Goal: Transaction & Acquisition: Purchase product/service

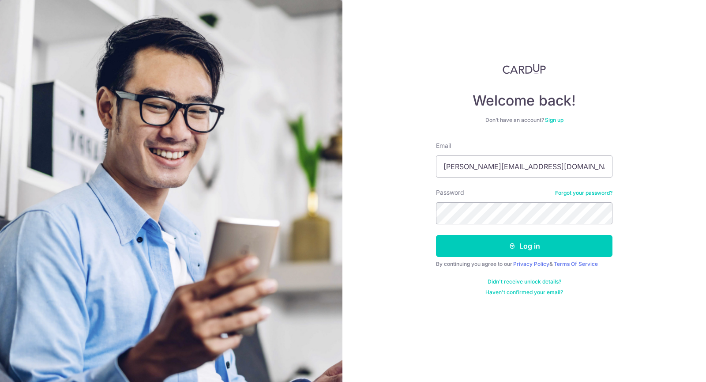
click at [490, 175] on input "sean@crowntpl.com" at bounding box center [524, 166] width 176 height 22
type input "sean+cardup@crowntpl.com"
click at [505, 247] on button "Log in" at bounding box center [524, 246] width 176 height 22
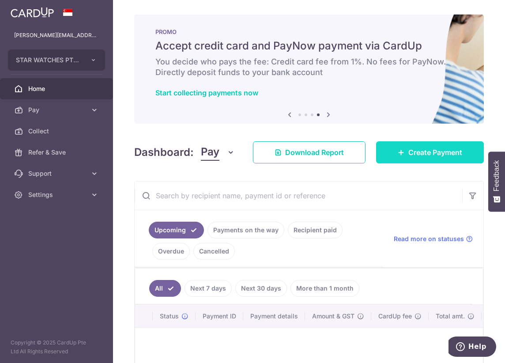
click at [427, 157] on span "Create Payment" at bounding box center [435, 152] width 54 height 11
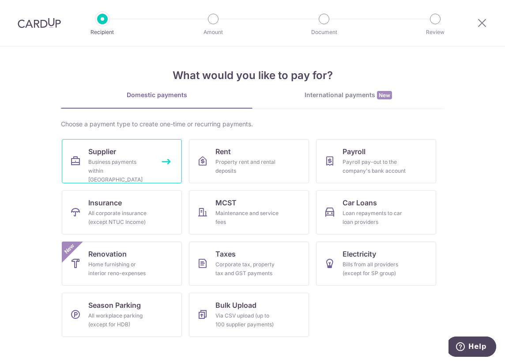
click at [152, 162] on link "Supplier Business payments within Singapore" at bounding box center [122, 161] width 120 height 44
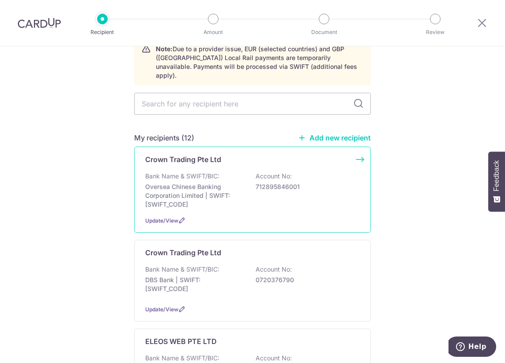
scroll to position [36, 0]
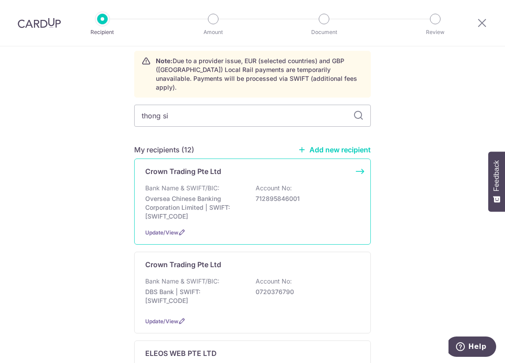
type input "thong sia"
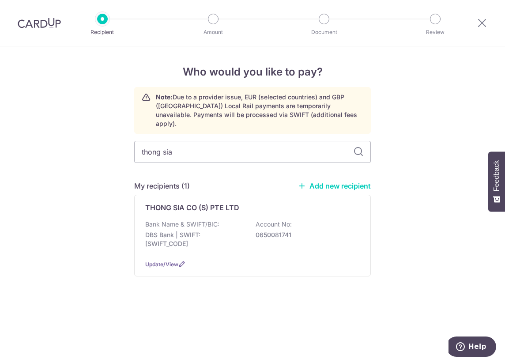
scroll to position [0, 0]
click at [360, 109] on p "Note: Due to a provider issue, EUR (selected countries) and GBP (UK) Local Rail…" at bounding box center [259, 110] width 207 height 35
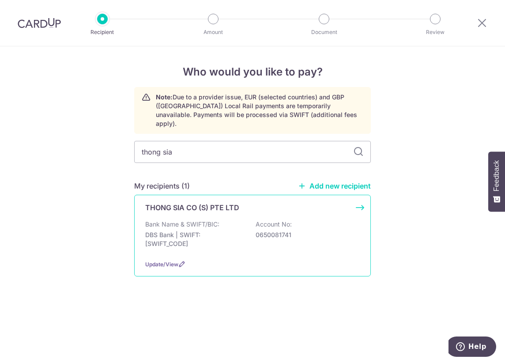
click at [270, 204] on div "THONG SIA CO (S) PTE LTD Bank Name & SWIFT/BIC: DBS Bank | SWIFT: DBSSSGSGXXX A…" at bounding box center [252, 236] width 236 height 82
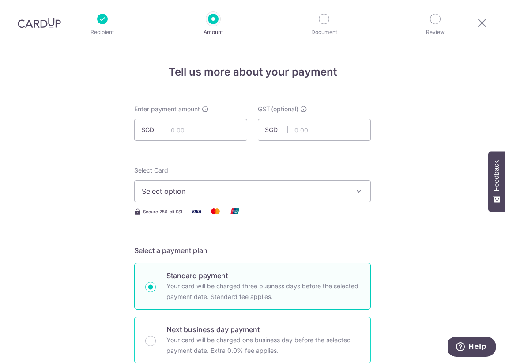
click at [224, 345] on p "Your card will be charged one business day before the selected payment date. Ex…" at bounding box center [262, 344] width 193 height 21
click at [156, 345] on input "Next business day payment Your card will be charged one business day before the…" at bounding box center [150, 340] width 11 height 11
radio input "false"
radio input "true"
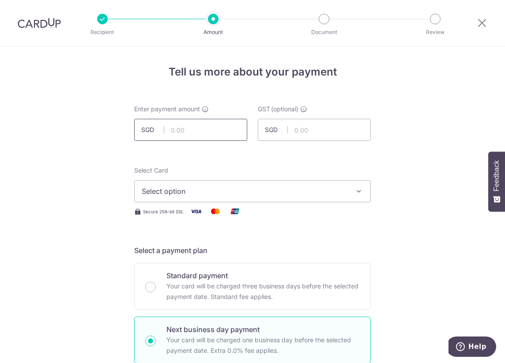
click at [176, 140] on input "text" at bounding box center [190, 130] width 113 height 22
type input "23,811.27"
drag, startPoint x: 433, startPoint y: 150, endPoint x: 325, endPoint y: 202, distance: 119.8
click at [325, 202] on button "Select option" at bounding box center [252, 191] width 236 height 22
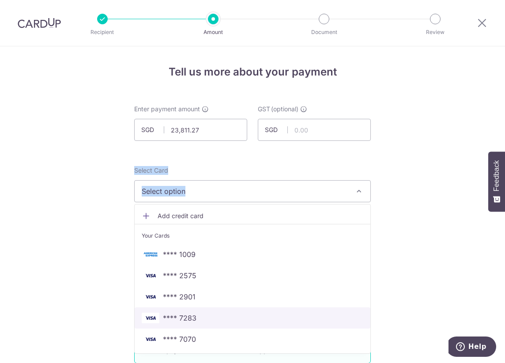
click at [244, 327] on link "**** 7283" at bounding box center [253, 317] width 236 height 21
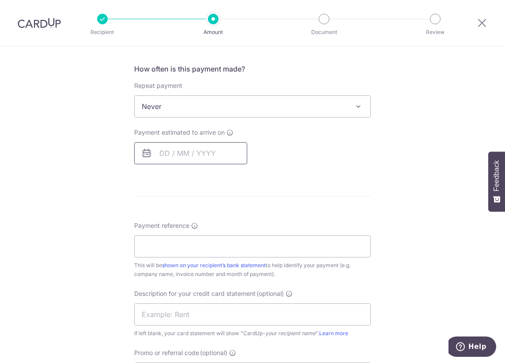
scroll to position [356, 0]
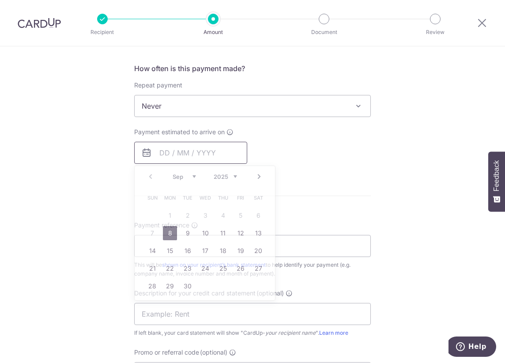
click at [226, 157] on input "text" at bounding box center [190, 153] width 113 height 22
click at [164, 232] on link "8" at bounding box center [170, 233] width 14 height 14
type input "08/09/2025"
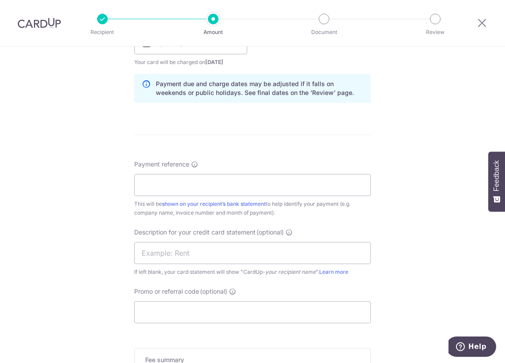
scroll to position [467, 0]
click at [203, 184] on input "Payment reference" at bounding box center [252, 183] width 236 height 22
type input "AWSM PTE LTD"
click at [165, 260] on input "text" at bounding box center [252, 251] width 236 height 22
type input "CARDUPTS"
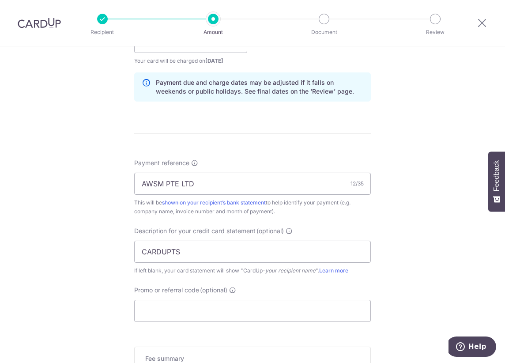
click at [90, 266] on div "Tell us more about your payment Enter payment amount SGD 23,811.27 23811.27 GST…" at bounding box center [252, 63] width 505 height 968
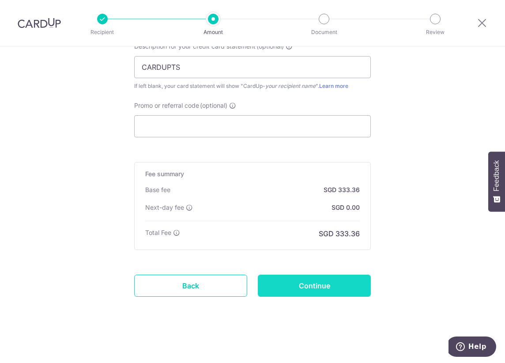
click at [295, 279] on input "Continue" at bounding box center [314, 285] width 113 height 22
type input "Create Schedule"
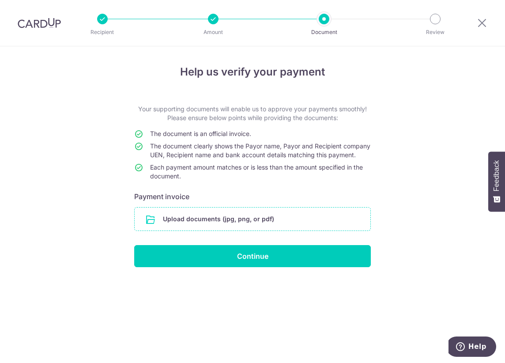
click at [255, 227] on input "file" at bounding box center [253, 218] width 236 height 23
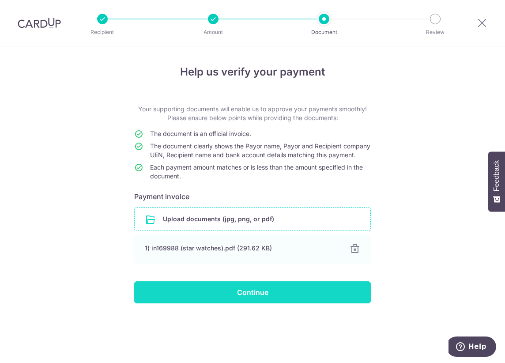
click at [217, 294] on input "Continue" at bounding box center [252, 292] width 236 height 22
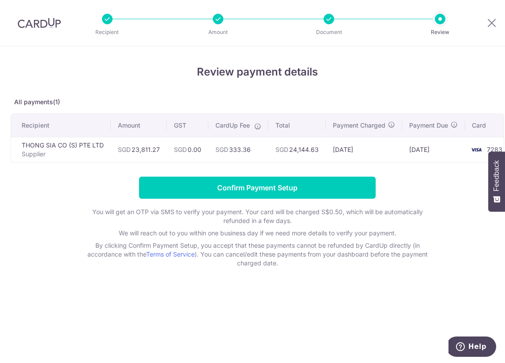
click at [310, 180] on div "Review payment details All payments(1) Recipient Amount GST CardUp Fee Total Pa…" at bounding box center [257, 165] width 493 height 203
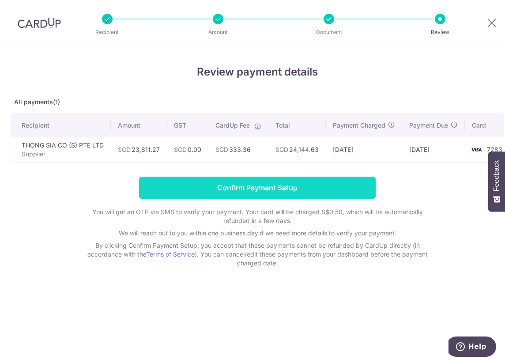
click at [305, 190] on input "Confirm Payment Setup" at bounding box center [257, 187] width 236 height 22
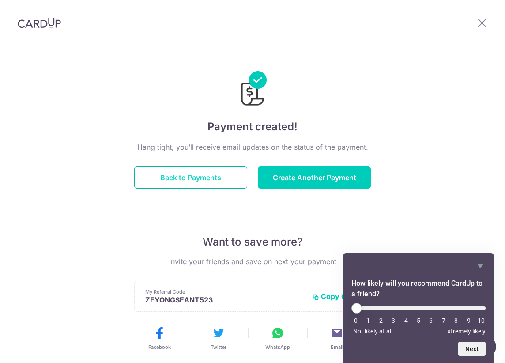
click at [212, 172] on button "Back to Payments" at bounding box center [190, 177] width 113 height 22
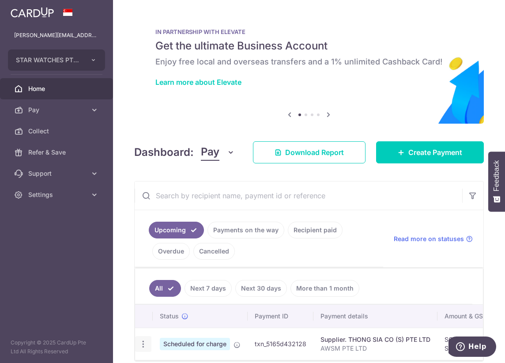
click at [136, 346] on div "Update payment Cancel payment Upload doc" at bounding box center [143, 344] width 16 height 16
click at [139, 345] on icon "button" at bounding box center [143, 343] width 9 height 9
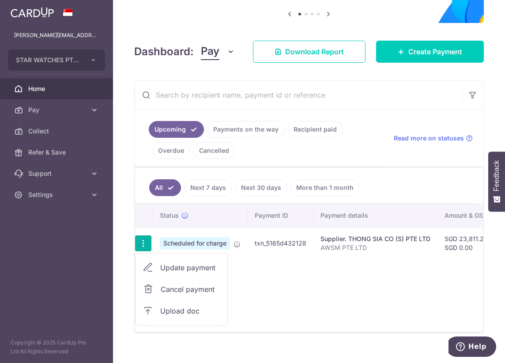
scroll to position [101, 0]
click at [188, 262] on span "Update payment" at bounding box center [190, 267] width 60 height 11
radio input "true"
type input "23,811.27"
type input "0.00"
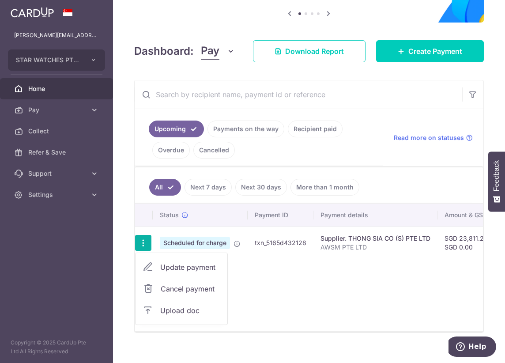
type input "08/09/2025"
type input "AWSM PTE LTD"
type input "CARDUPTS"
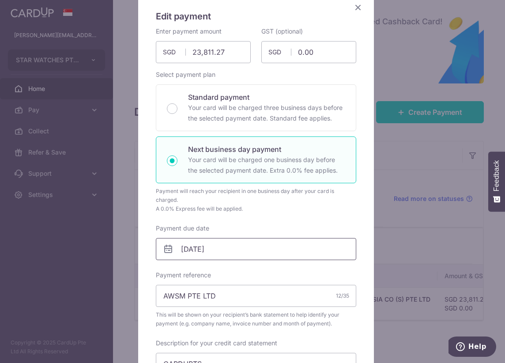
scroll to position [73, 0]
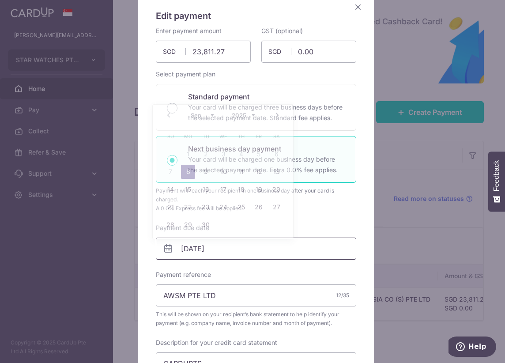
click at [276, 254] on input "08/09/2025" at bounding box center [256, 248] width 200 height 22
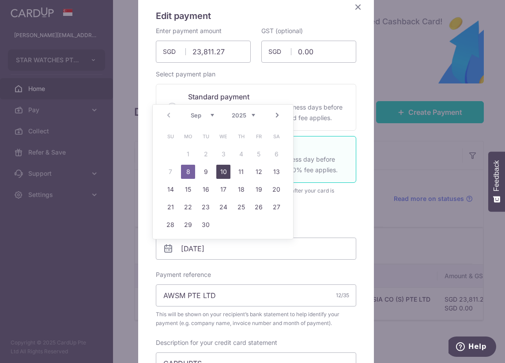
click at [218, 173] on link "10" at bounding box center [223, 172] width 14 height 14
type input "[DATE]"
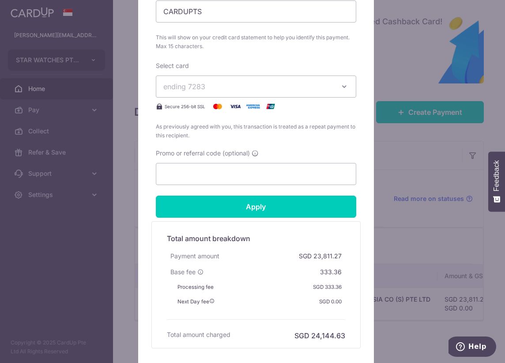
scroll to position [437, 0]
click at [263, 218] on form "By clicking apply, you will make changes to all payments to THONG SIA CO (S) PT…" at bounding box center [256, 5] width 200 height 686
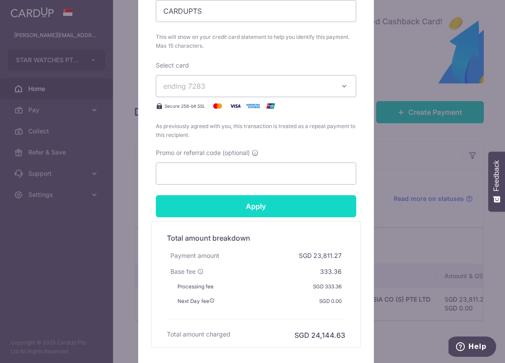
click at [265, 209] on input "Apply" at bounding box center [256, 206] width 200 height 22
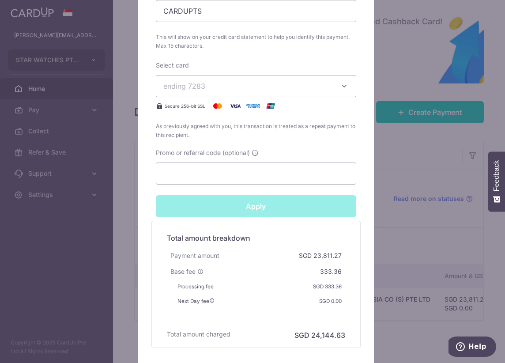
type input "Successfully Applied"
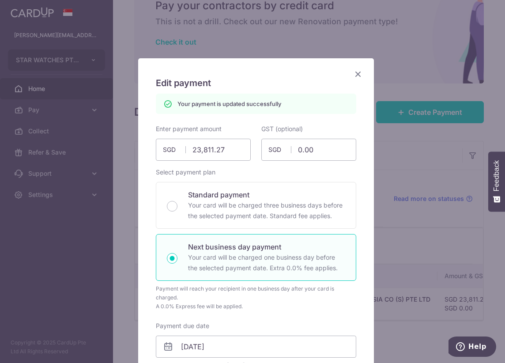
scroll to position [0, 0]
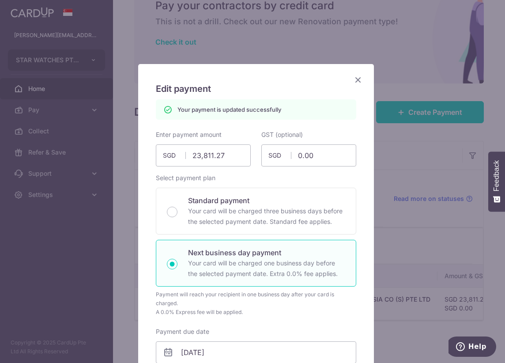
click at [354, 78] on icon "Close" at bounding box center [357, 79] width 11 height 11
